Goal: Transaction & Acquisition: Purchase product/service

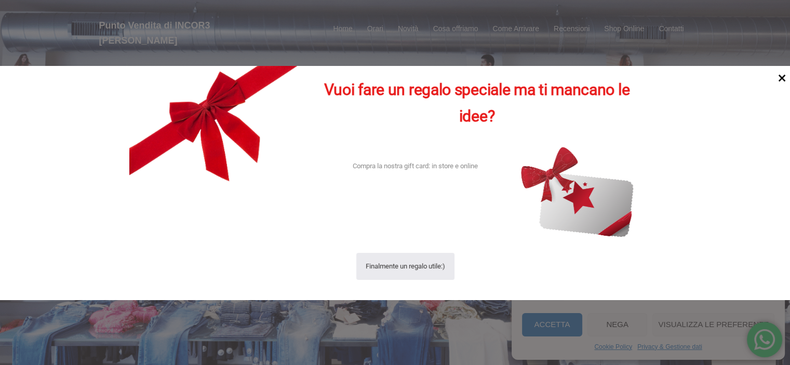
click at [779, 76] on icon at bounding box center [781, 77] width 7 height 7
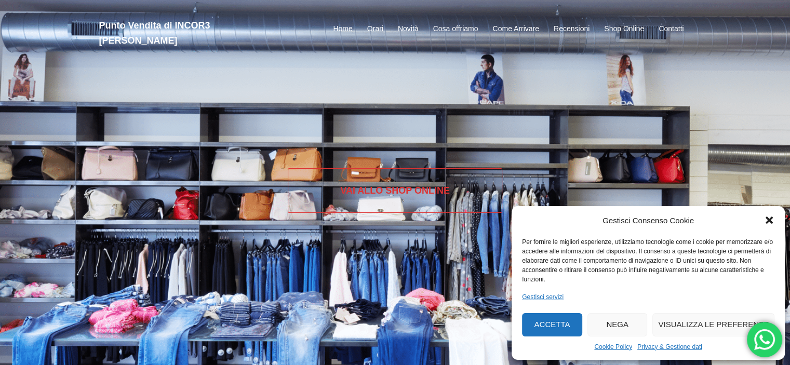
click at [451, 182] on link "Vai allo SHOP ONLINE" at bounding box center [395, 190] width 214 height 45
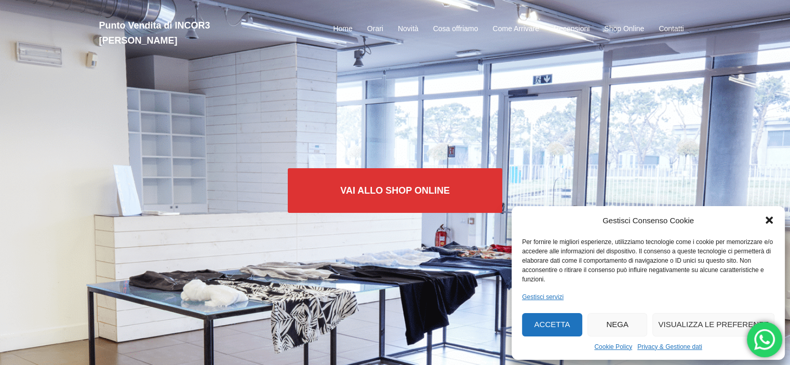
click at [767, 219] on icon "Chiudi la finestra di dialogo" at bounding box center [768, 220] width 7 height 7
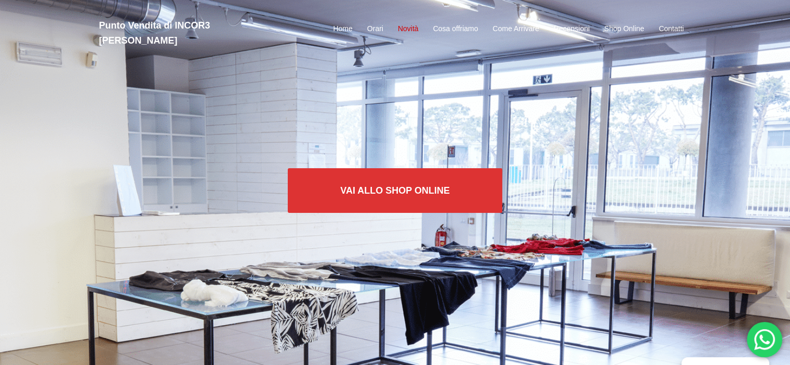
click at [401, 26] on link "Novità" at bounding box center [408, 29] width 21 height 12
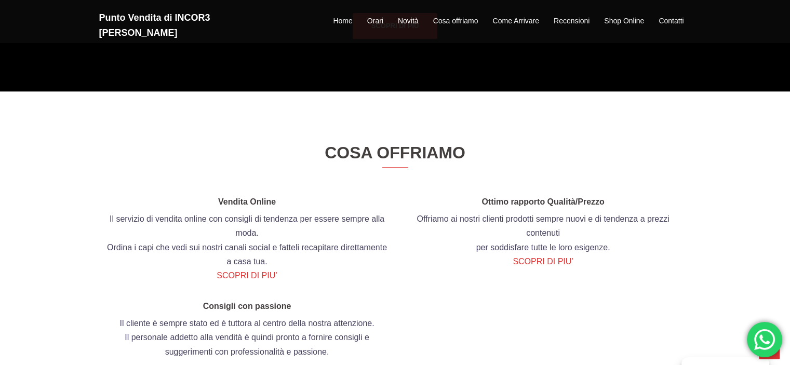
scroll to position [631, 0]
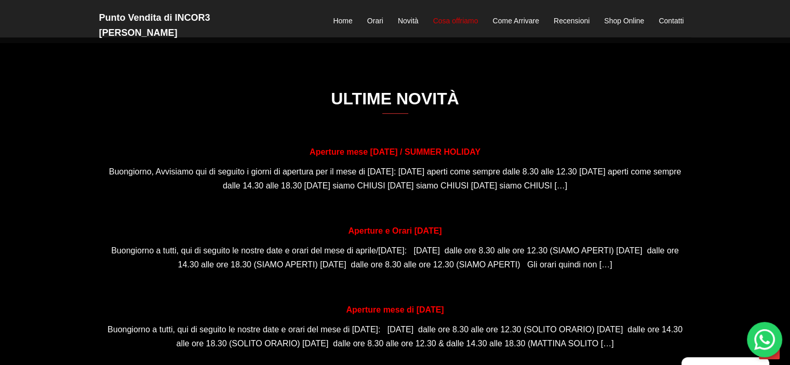
click at [462, 17] on link "Cosa offriamo" at bounding box center [455, 21] width 45 height 12
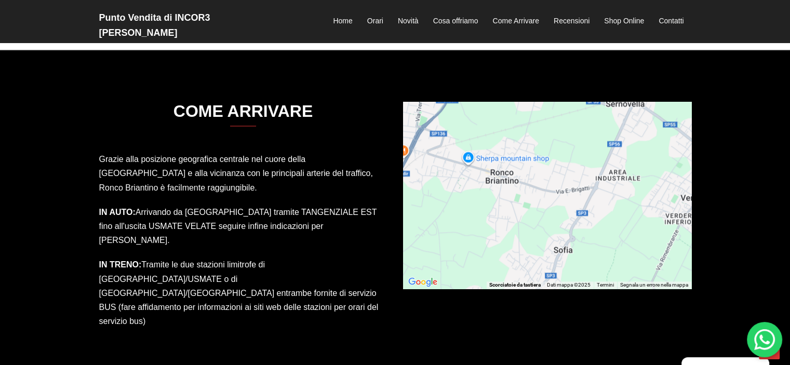
scroll to position [1543, 0]
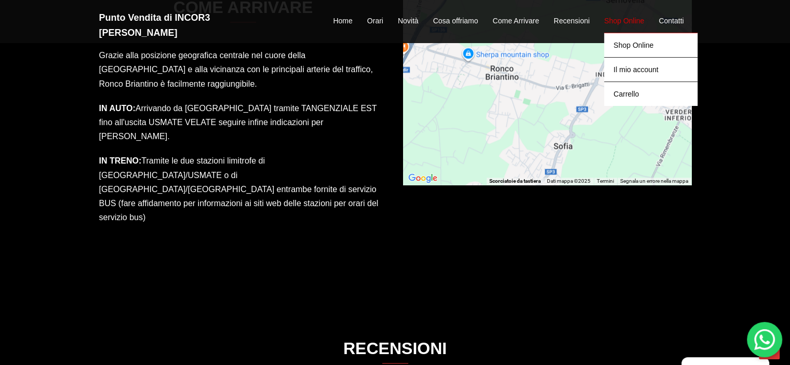
click at [617, 15] on link "Shop Online" at bounding box center [624, 21] width 40 height 12
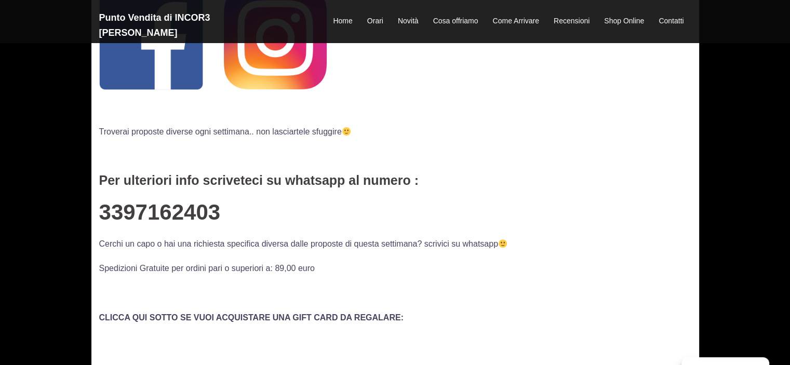
scroll to position [208, 0]
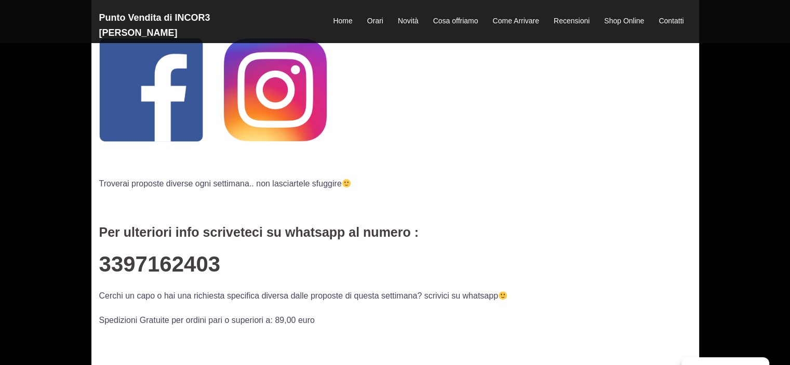
click at [290, 104] on img at bounding box center [275, 89] width 103 height 103
